Goal: Answer question/provide support: Share knowledge or assist other users

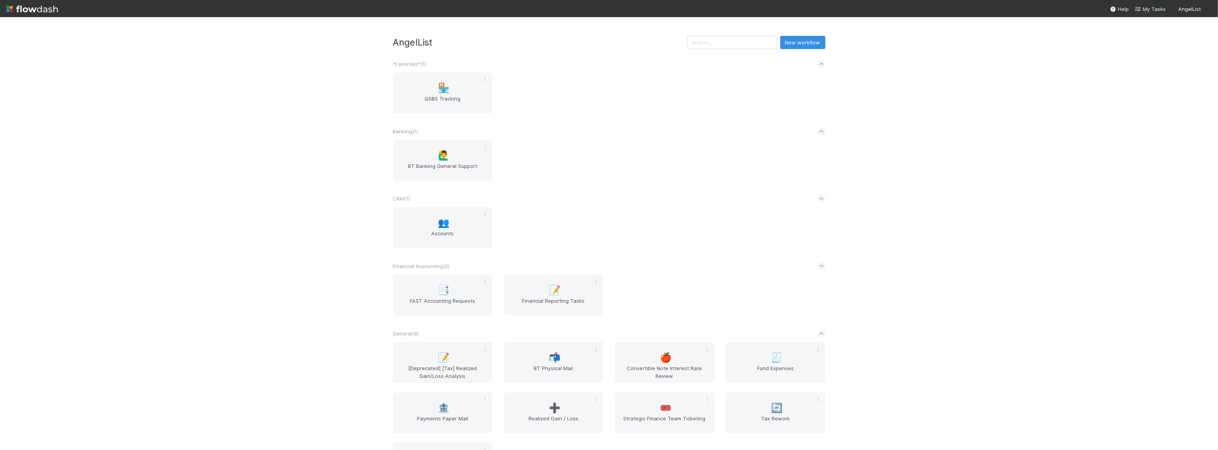
scroll to position [506, 0]
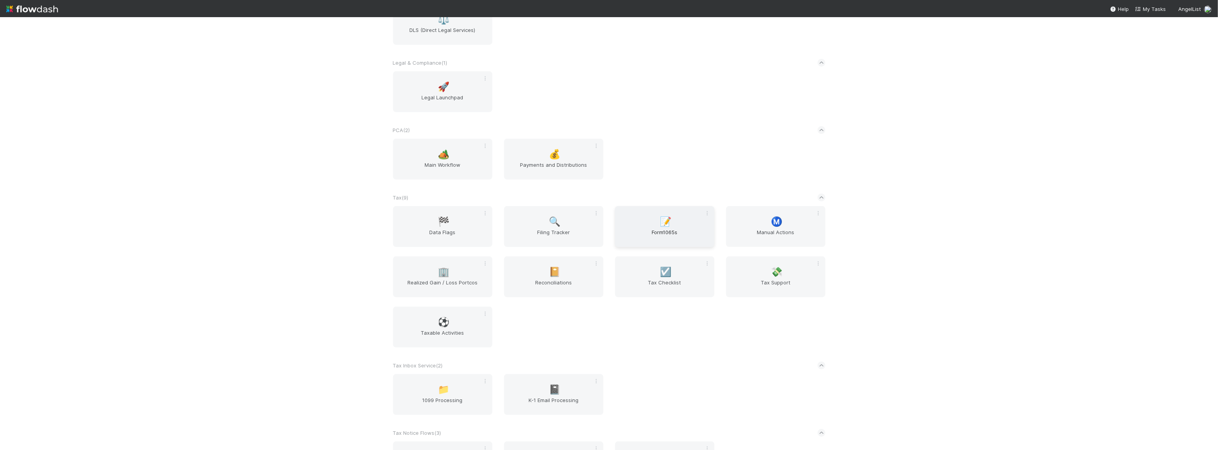
click at [681, 229] on div "📝 Form1065s" at bounding box center [664, 226] width 99 height 41
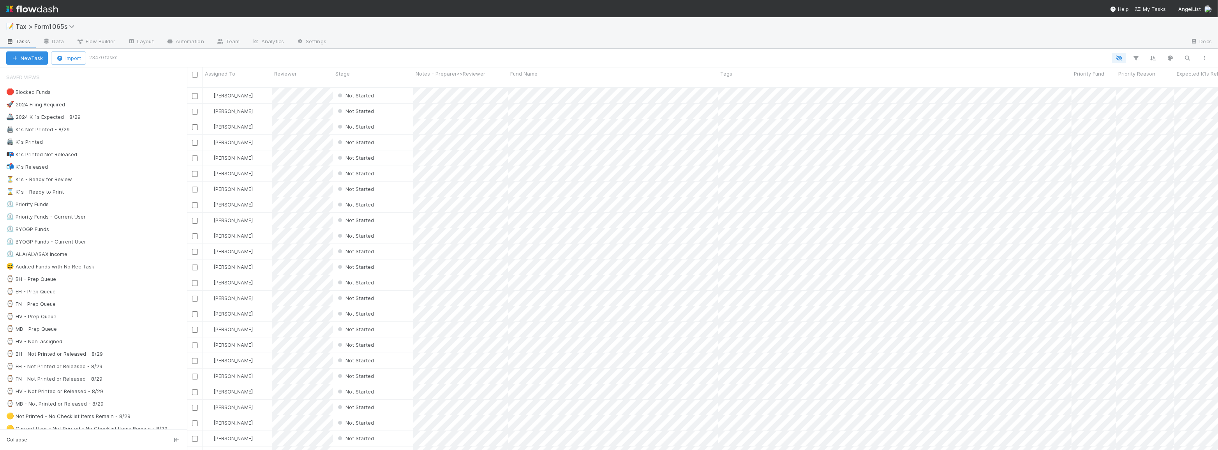
scroll to position [363, 1026]
click at [95, 176] on div "⏳ K1s - Ready for Review 43" at bounding box center [96, 180] width 181 height 10
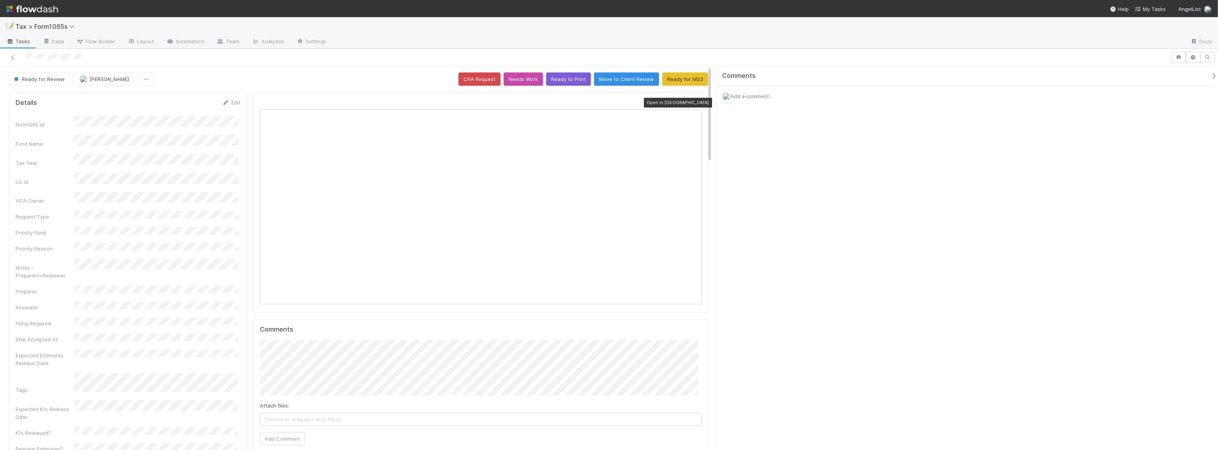
click at [694, 99] on div at bounding box center [698, 103] width 8 height 8
click at [750, 95] on span "Add a comment..." at bounding box center [752, 96] width 42 height 6
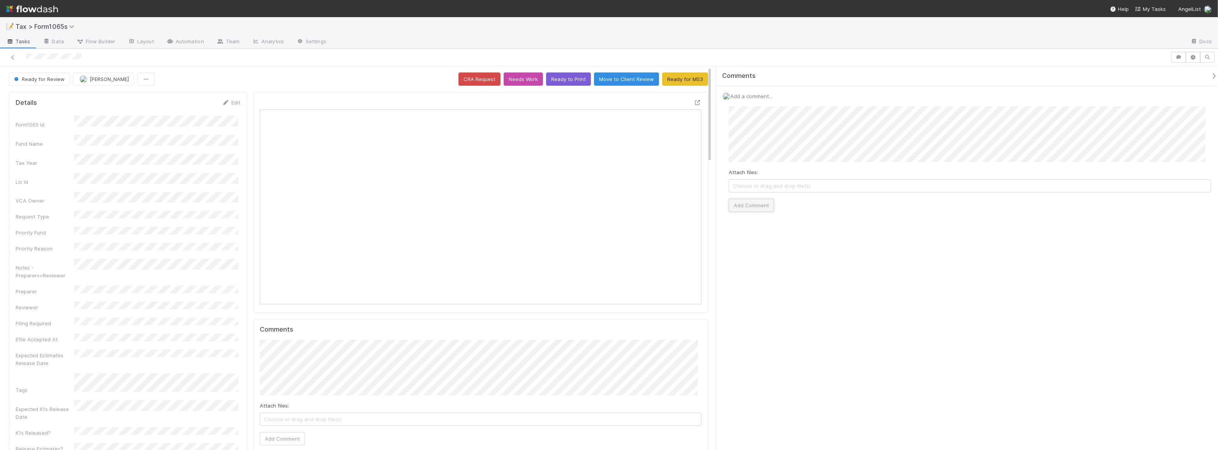
drag, startPoint x: 736, startPoint y: 203, endPoint x: 736, endPoint y: 208, distance: 4.7
click at [736, 203] on button "Add Comment" at bounding box center [751, 205] width 45 height 13
click at [527, 81] on button "Needs Work" at bounding box center [523, 78] width 39 height 13
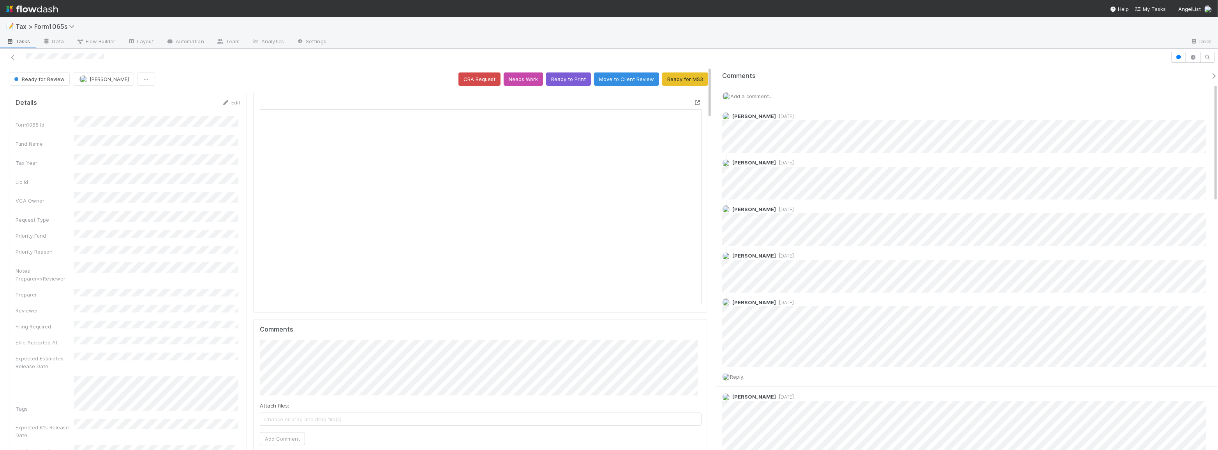
scroll to position [153, 433]
click at [694, 102] on icon at bounding box center [698, 102] width 8 height 5
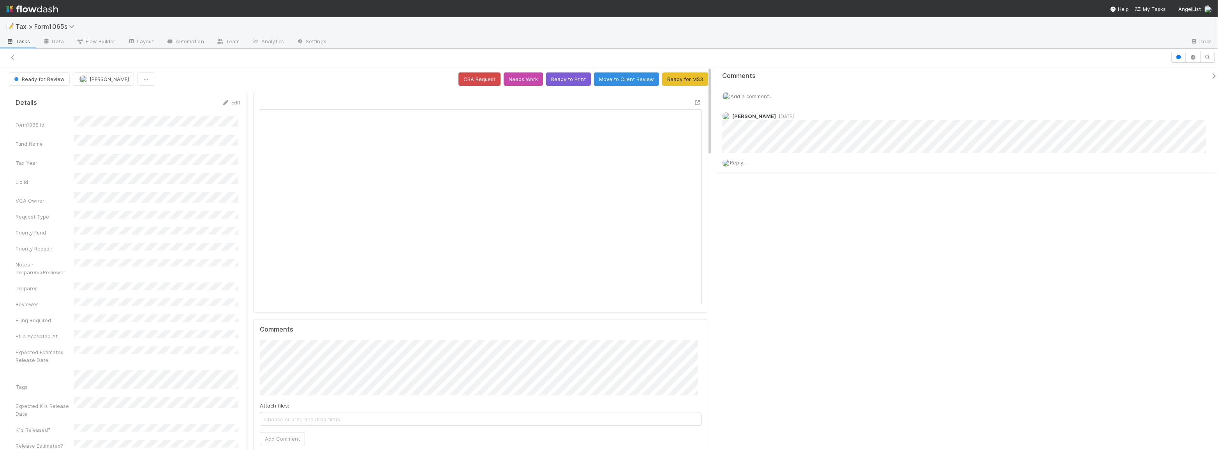
scroll to position [5, 5]
click at [694, 103] on icon at bounding box center [698, 102] width 8 height 5
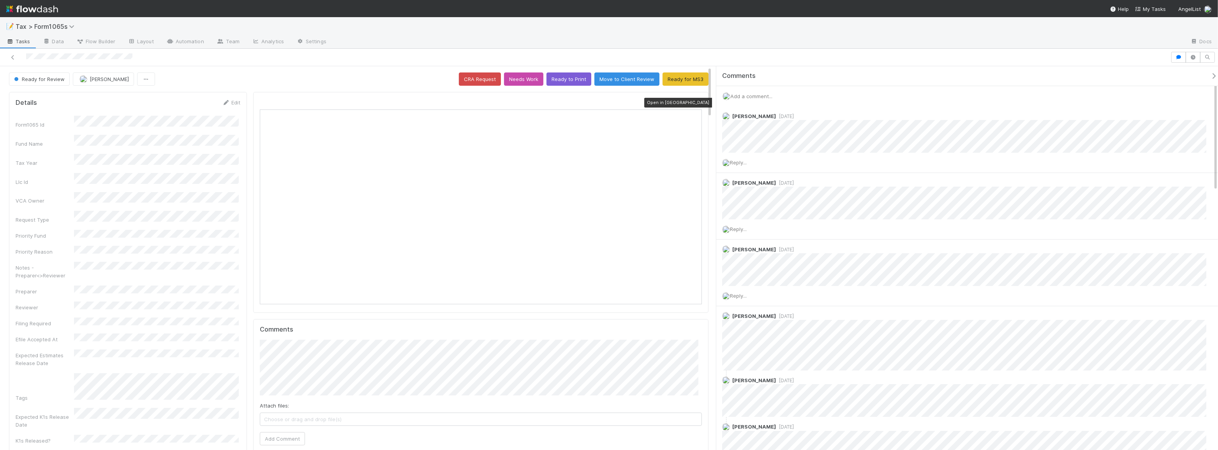
click at [694, 103] on icon at bounding box center [698, 102] width 8 height 5
click at [518, 77] on button "Needs Work" at bounding box center [523, 78] width 39 height 13
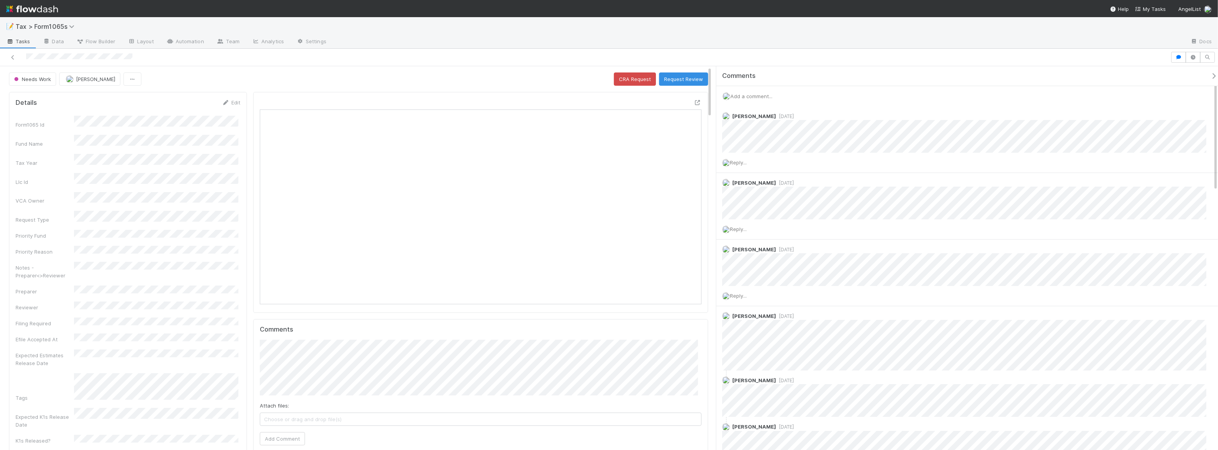
scroll to position [5, 5]
